Goal: Task Accomplishment & Management: Manage account settings

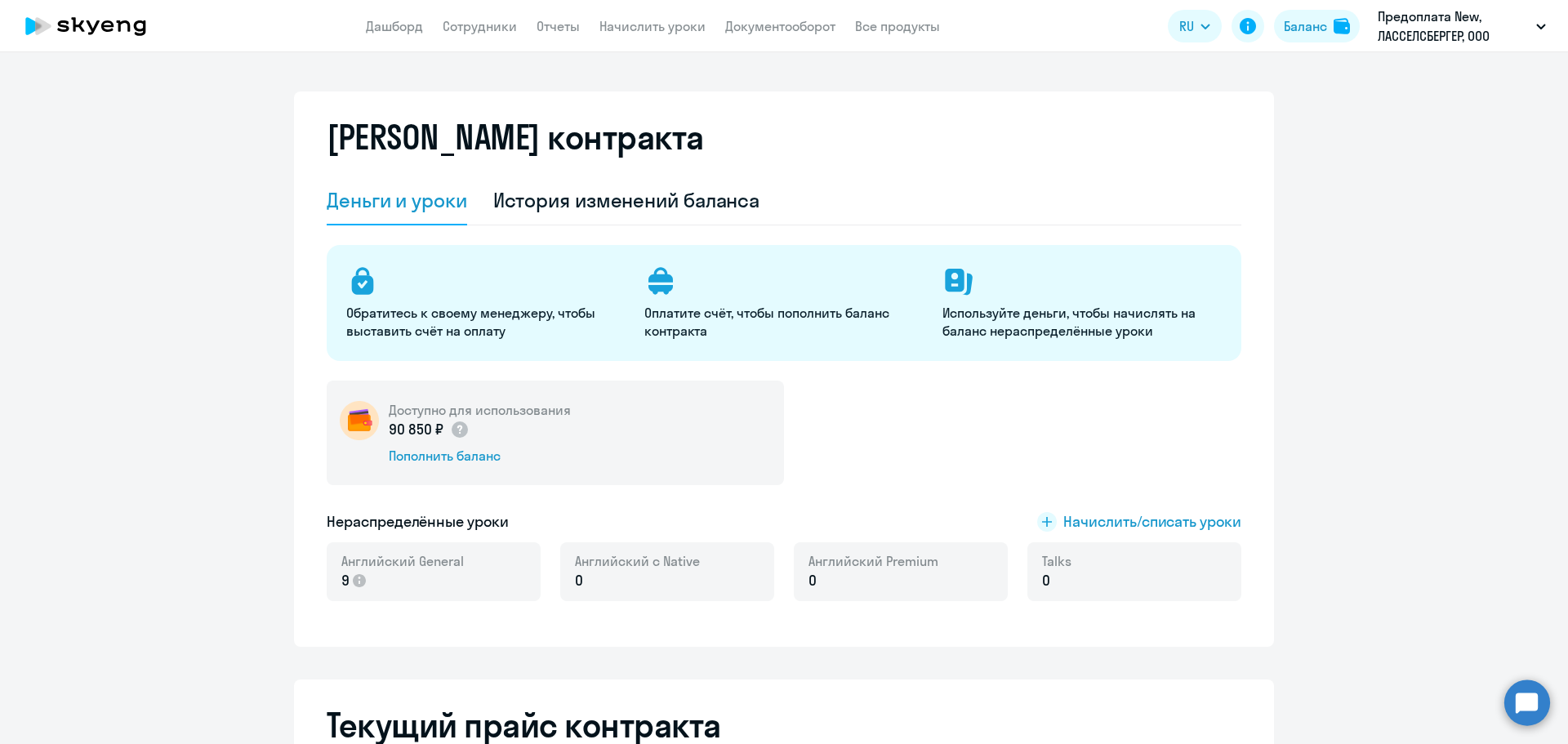
select select "english_adult_not_native_speaker"
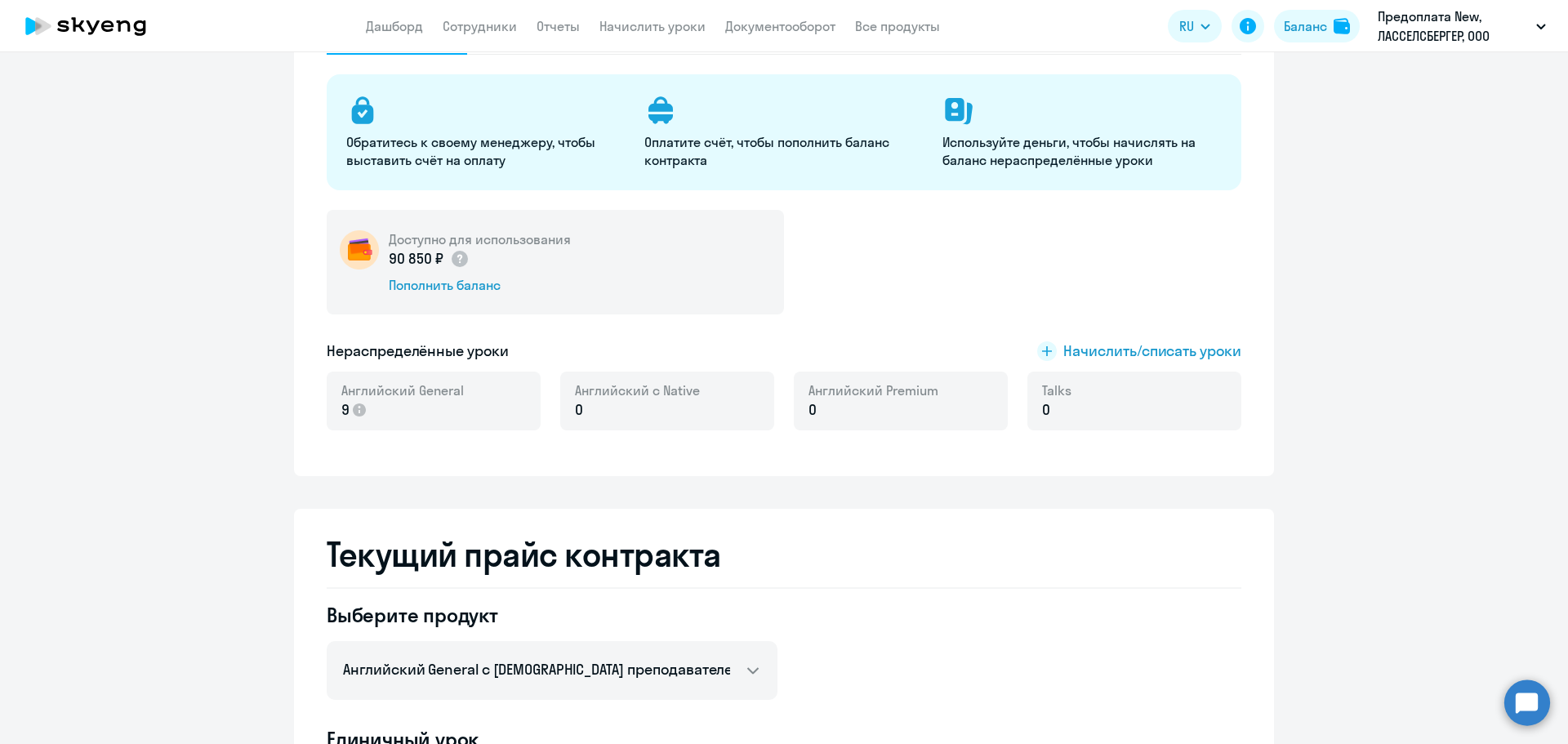
scroll to position [163, 0]
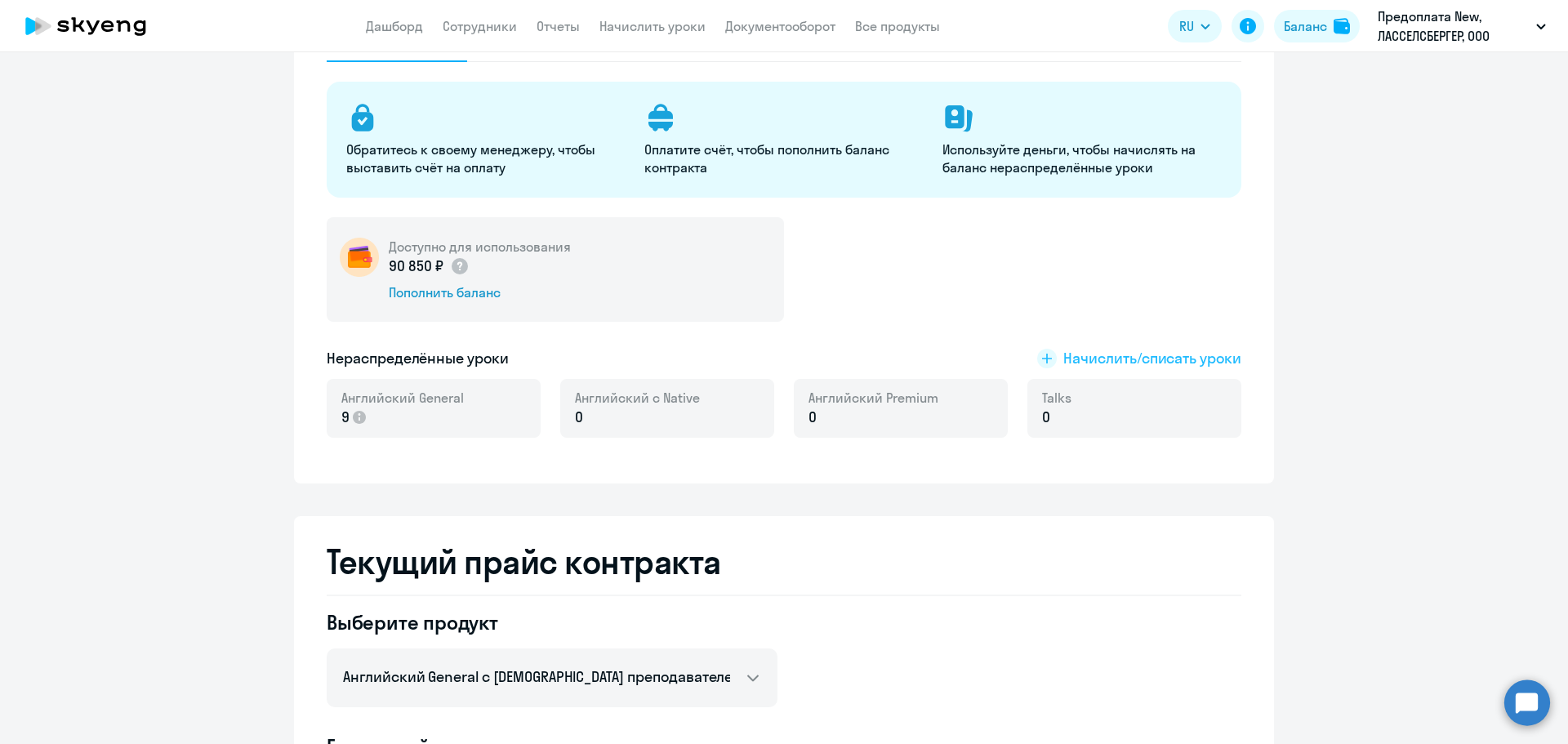
click at [1097, 359] on span "Начислить/списать уроки" at bounding box center [1152, 358] width 178 height 21
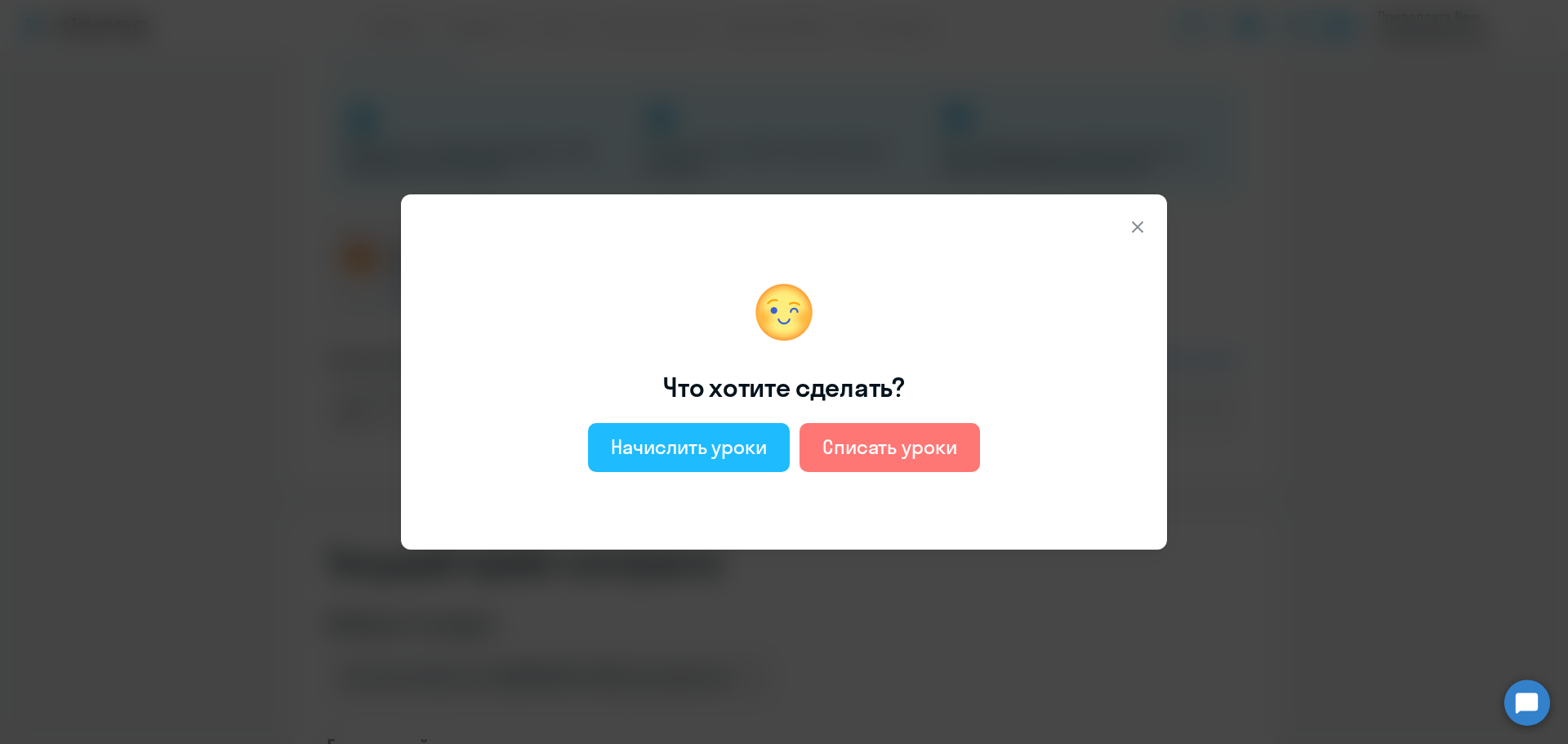
click at [722, 451] on div "Начислить уроки" at bounding box center [689, 447] width 156 height 26
select select "english_adult_not_native_speaker"
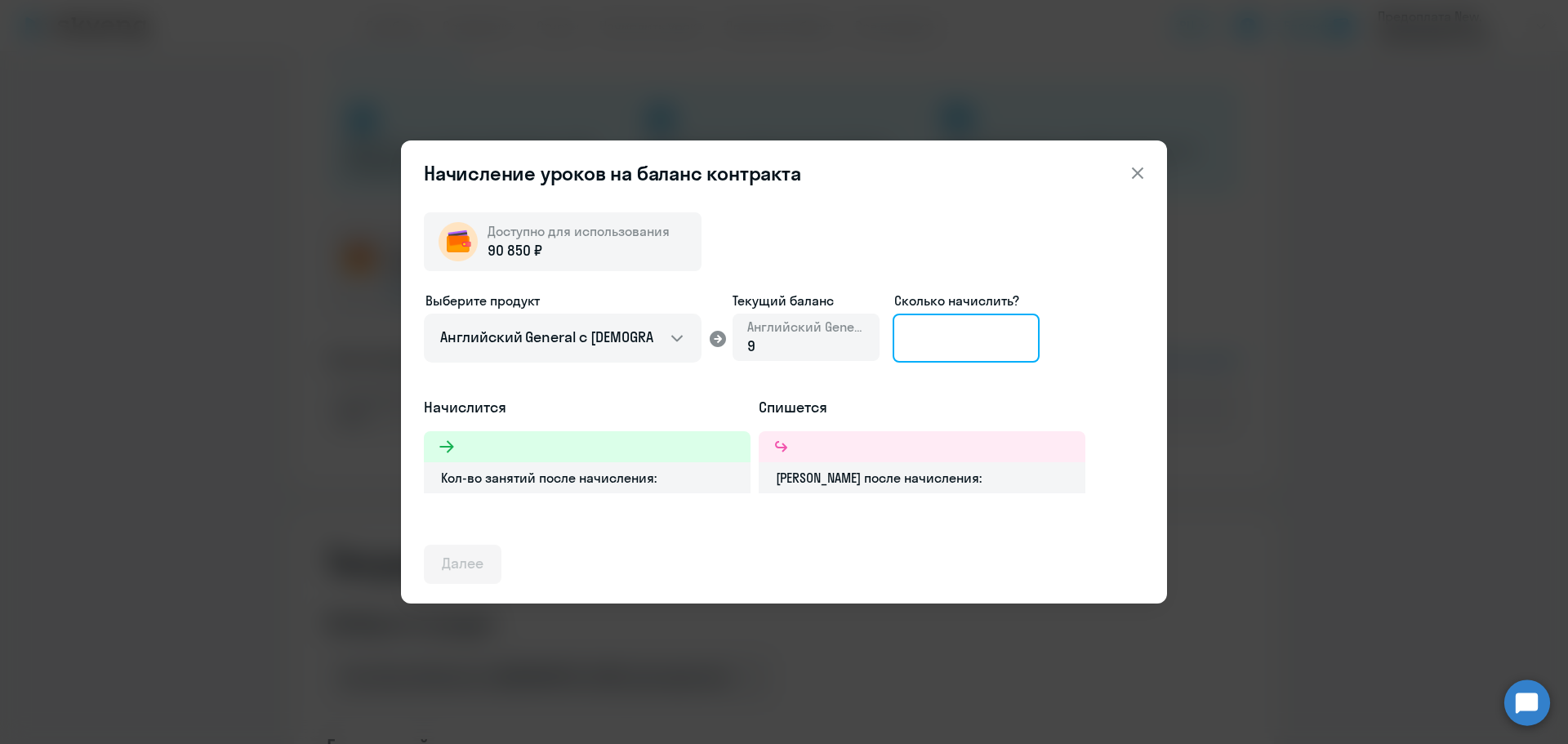
click at [957, 336] on input at bounding box center [966, 338] width 147 height 49
type input "10"
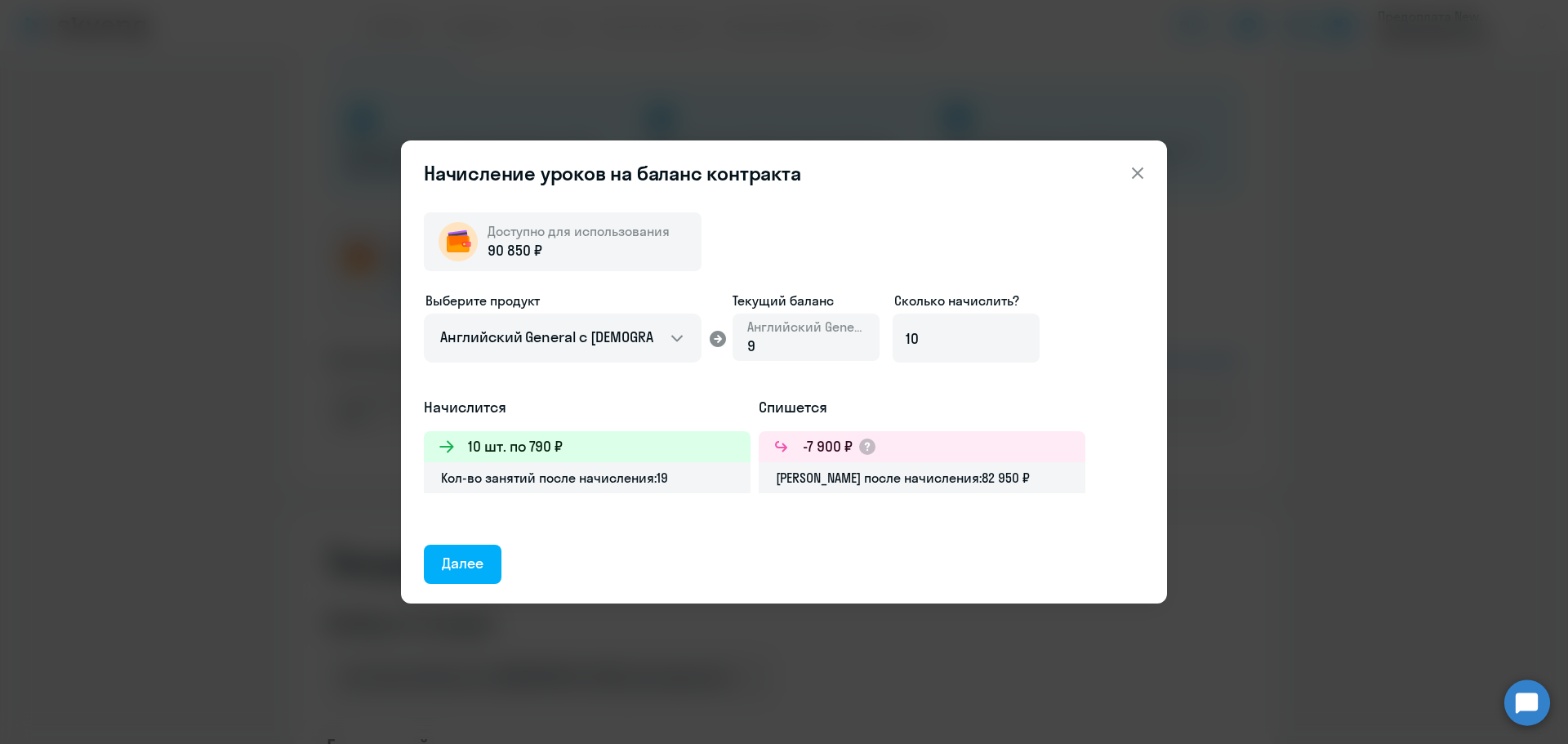
click at [1133, 174] on icon at bounding box center [1137, 173] width 19 height 19
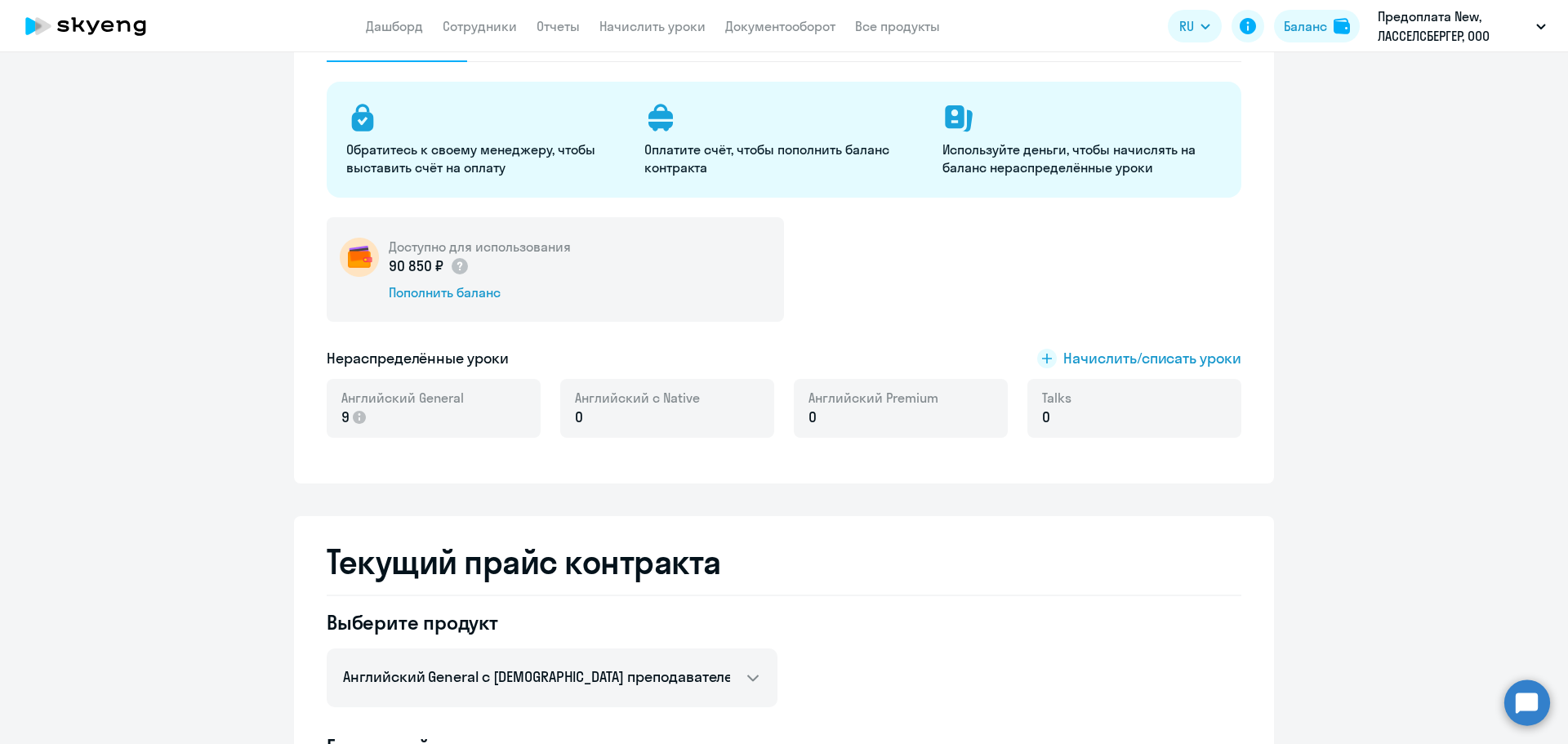
click at [1362, 194] on ng-component "[PERSON_NAME] контракта [PERSON_NAME] и уроки История изменений баланса Обратит…" at bounding box center [784, 733] width 1568 height 1612
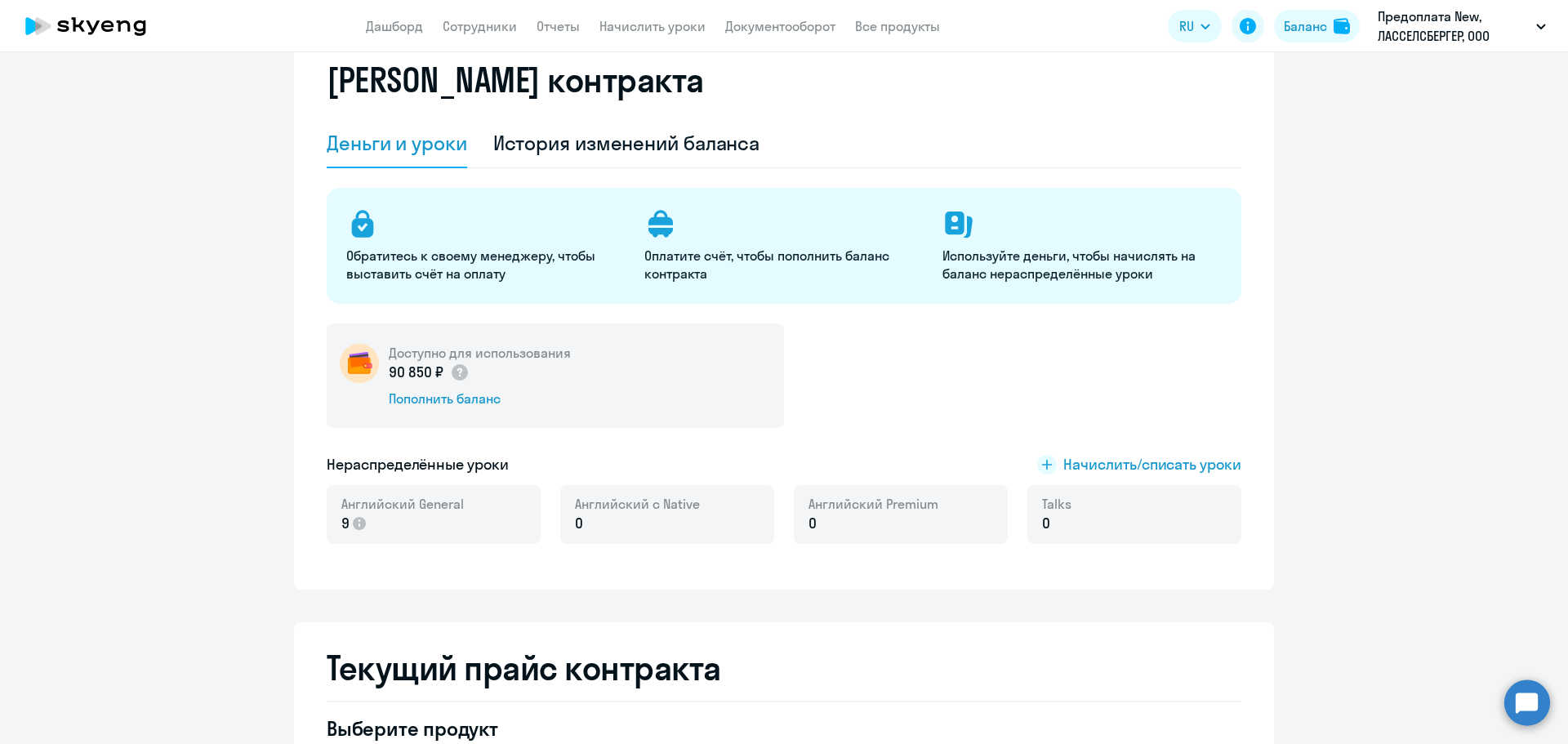
scroll to position [0, 0]
